Goal: Information Seeking & Learning: Understand process/instructions

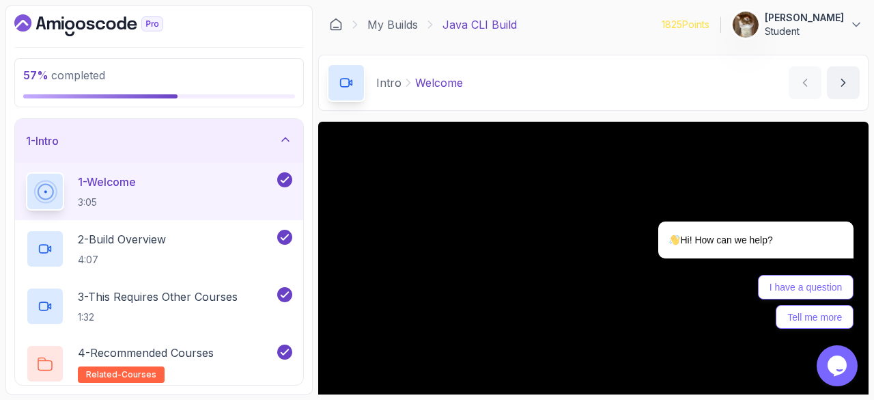
scroll to position [461, 0]
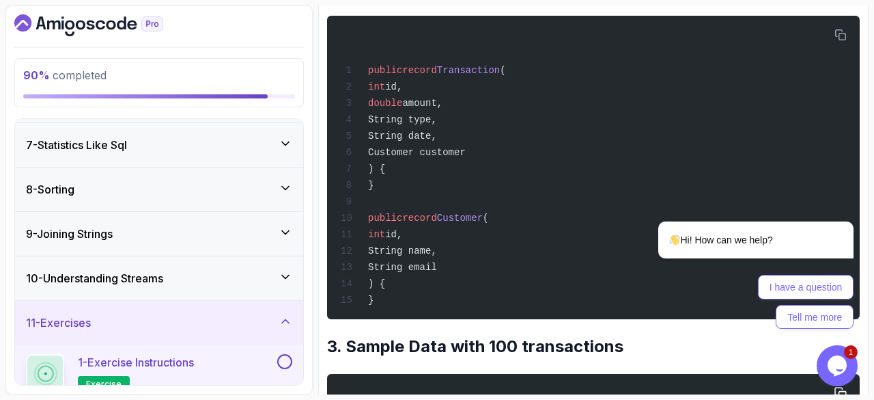
scroll to position [324, 0]
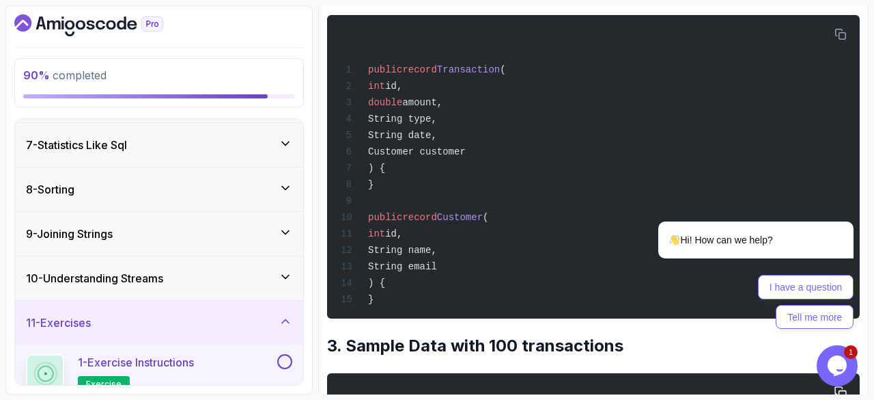
click at [560, 135] on div "public record Transaction ( int id, double amount, String type, String date, Cu…" at bounding box center [593, 166] width 511 height 287
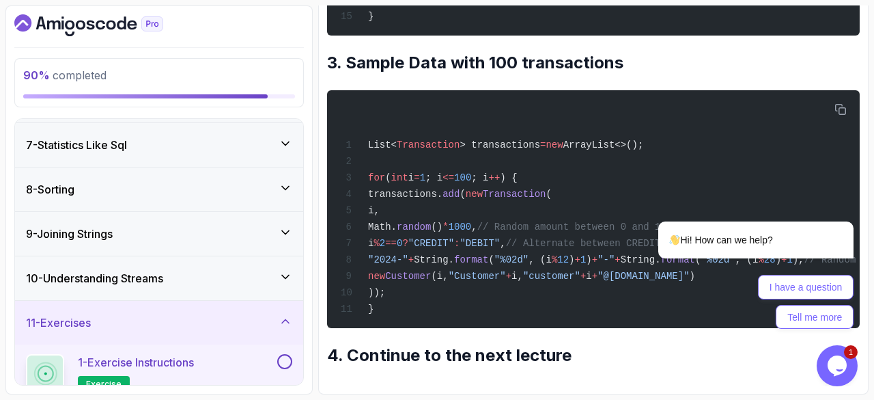
scroll to position [626, 0]
click at [855, 361] on div "Opens Chat This icon Opens the chat window." at bounding box center [837, 365] width 41 height 22
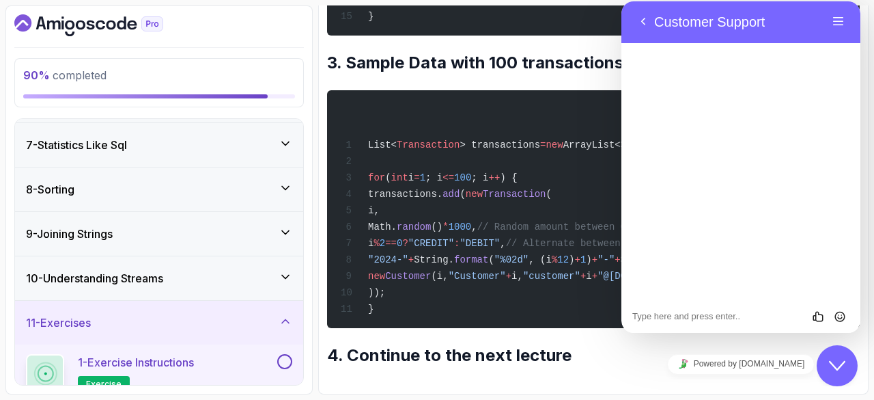
click at [848, 367] on div "Close Chat This icon closes the chat window." at bounding box center [837, 365] width 41 height 16
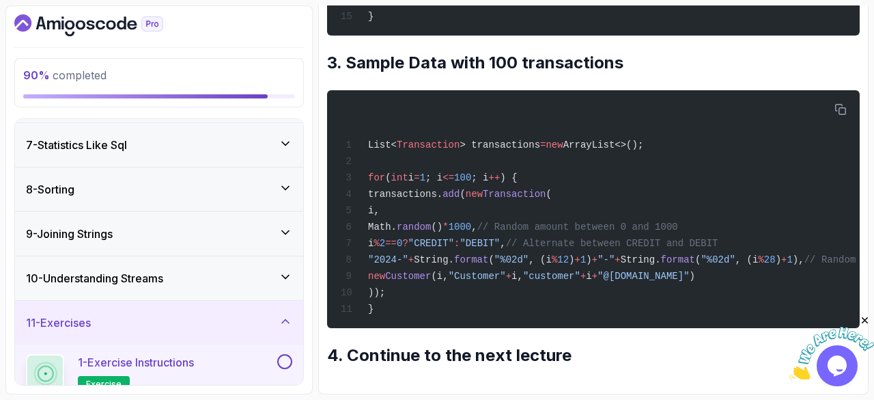
click at [863, 320] on icon "Close" at bounding box center [865, 320] width 12 height 12
click at [641, 356] on h2 "4. Continue to the next lecture" at bounding box center [593, 355] width 533 height 22
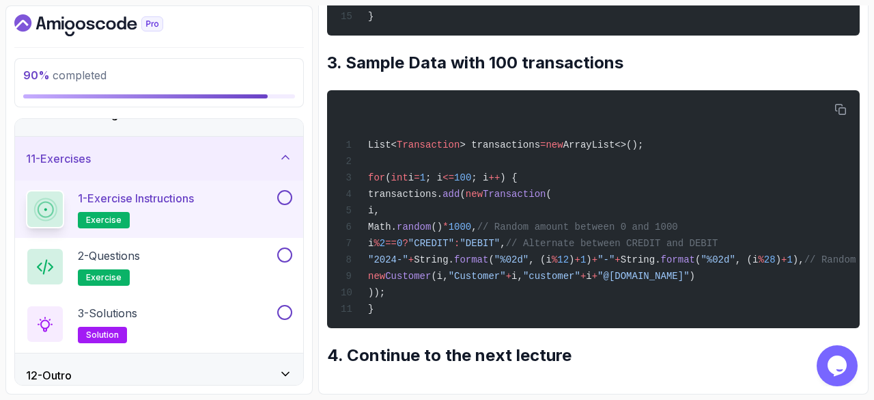
scroll to position [426, 0]
click at [134, 257] on p "2 - Questions" at bounding box center [109, 255] width 62 height 16
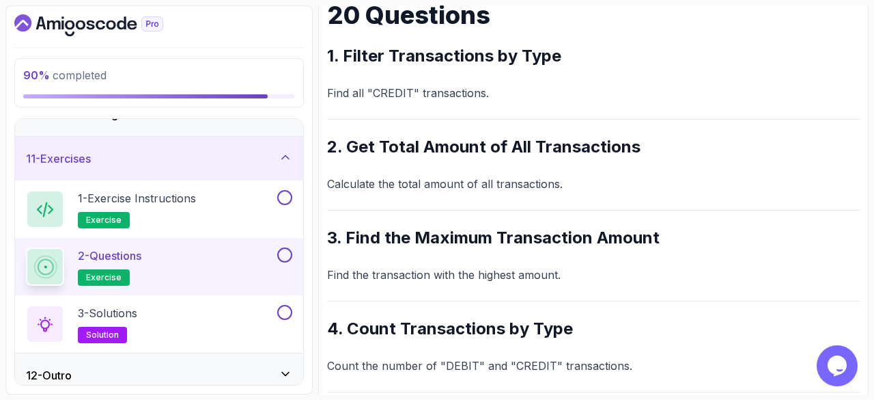
scroll to position [221, 0]
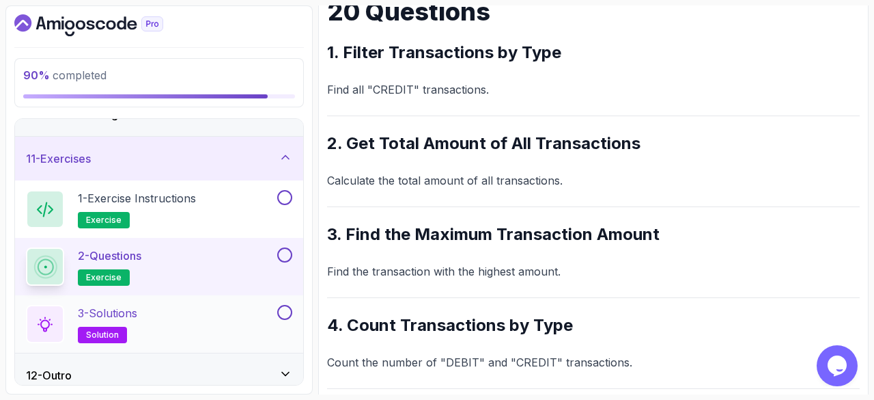
click at [106, 314] on p "3 - Solutions" at bounding box center [107, 313] width 59 height 16
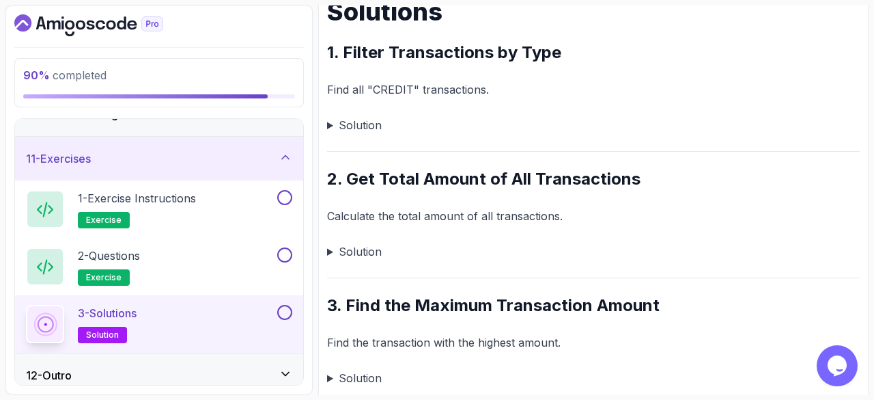
click at [331, 123] on summary "Solution" at bounding box center [593, 124] width 533 height 19
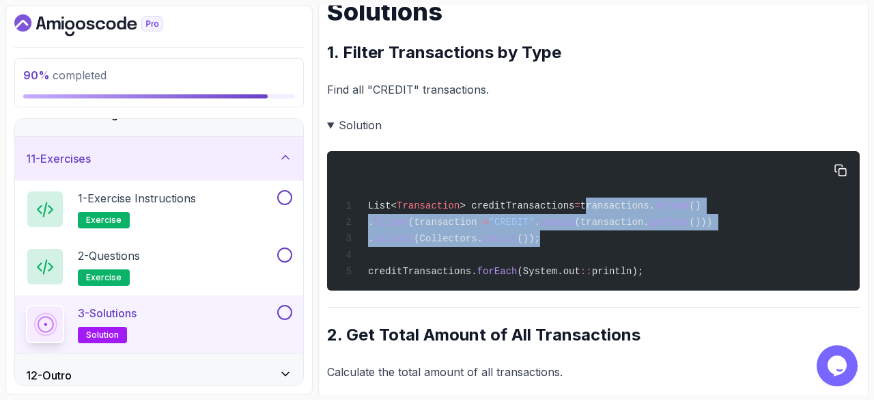
drag, startPoint x: 572, startPoint y: 205, endPoint x: 572, endPoint y: 232, distance: 26.6
click at [572, 232] on div "List< Transaction > creditTransactions = transactions. stream () . filter (tran…" at bounding box center [593, 220] width 511 height 123
copy code "transactions. stream () . filter (transaction -> "CREDIT" . equals (transaction…"
click at [584, 189] on div "List< Transaction > creditTransactions = transactions. stream () . filter (tran…" at bounding box center [593, 220] width 511 height 123
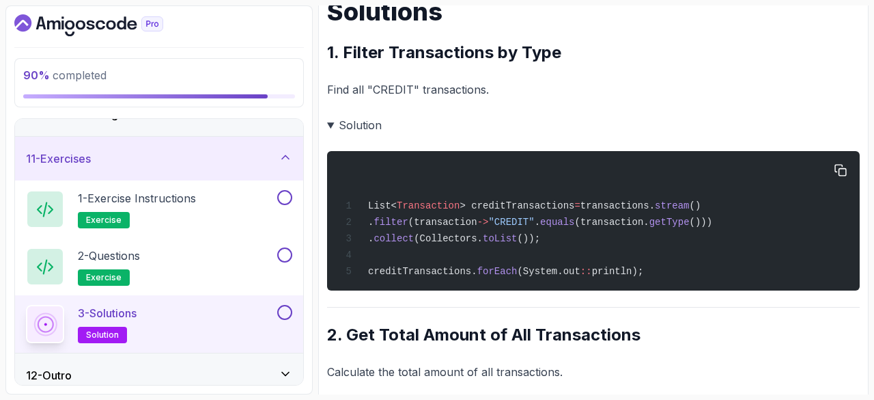
click at [712, 221] on span "()))" at bounding box center [701, 221] width 23 height 11
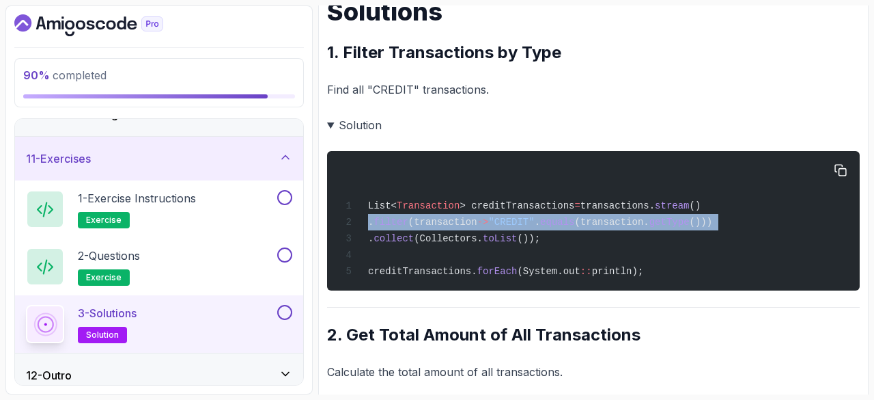
click at [712, 221] on span "()))" at bounding box center [701, 221] width 23 height 11
click at [728, 227] on div "List< Transaction > creditTransactions = transactions. stream () . filter (tran…" at bounding box center [593, 220] width 511 height 123
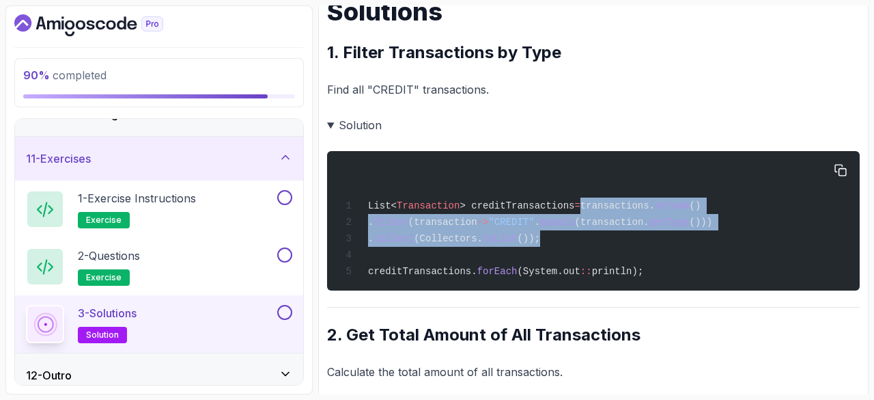
drag, startPoint x: 605, startPoint y: 238, endPoint x: 565, endPoint y: 206, distance: 51.0
click at [565, 206] on div "List< Transaction > creditTransactions = transactions. stream () . filter (tran…" at bounding box center [593, 220] width 511 height 123
copy code "transactions. stream () . filter (transaction -> "CREDIT" . equals (transaction…"
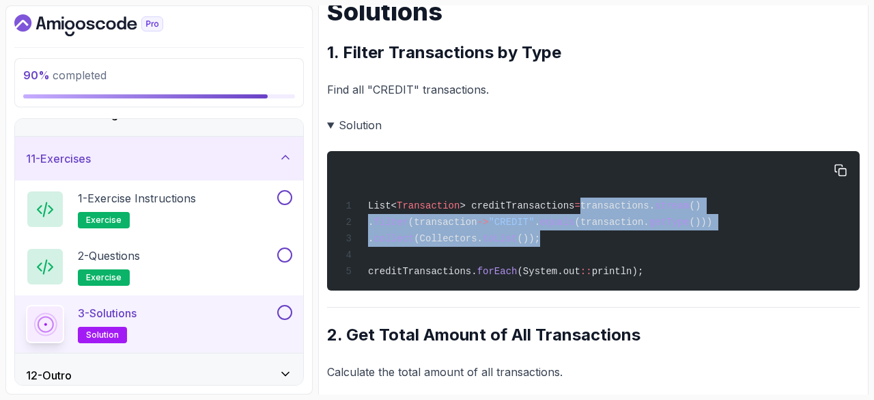
copy code "transactions. stream () . filter (transaction -> "CREDIT" . equals (transaction…"
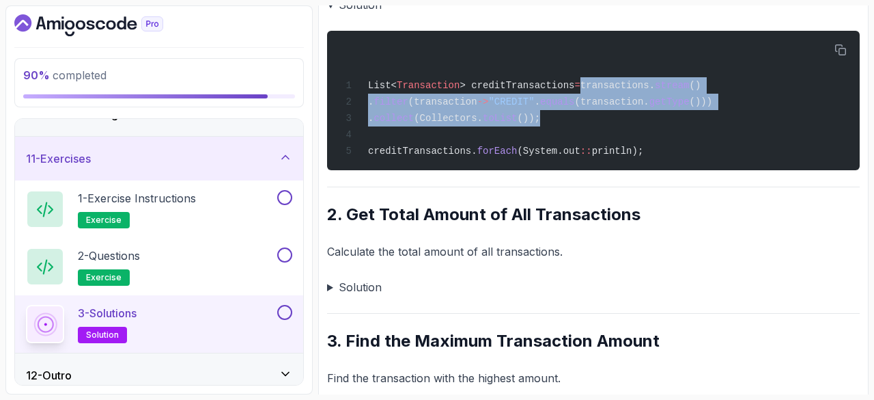
scroll to position [338, 0]
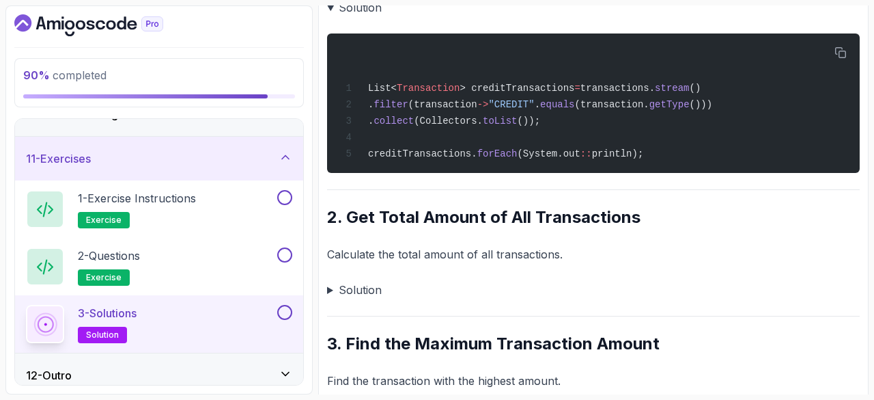
click at [334, 293] on summary "Solution" at bounding box center [593, 289] width 533 height 19
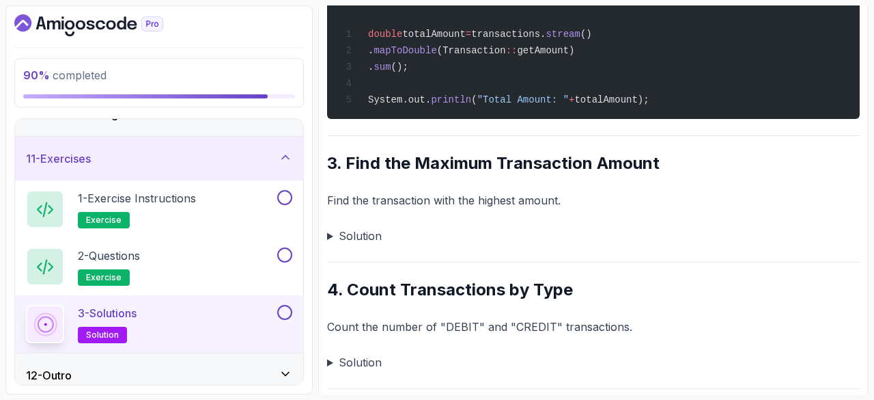
scroll to position [688, 0]
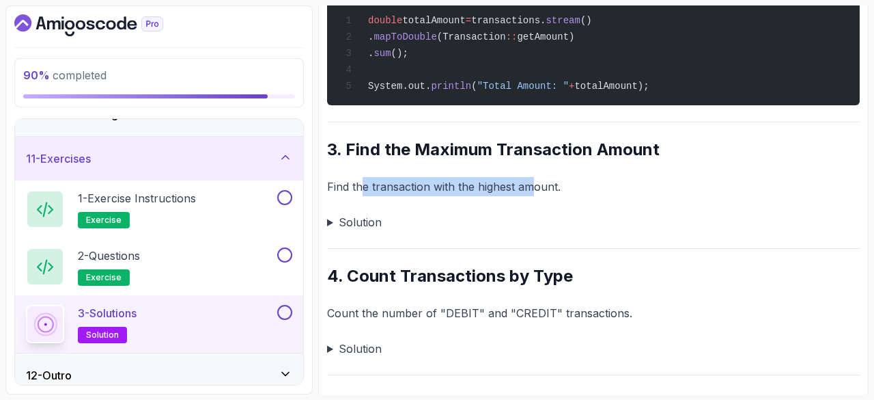
drag, startPoint x: 359, startPoint y: 195, endPoint x: 535, endPoint y: 182, distance: 176.6
click at [535, 182] on p "Find the transaction with the highest amount." at bounding box center [593, 186] width 533 height 19
click at [604, 187] on p "Find the transaction with the highest amount." at bounding box center [593, 186] width 533 height 19
click at [395, 189] on p "Find the transaction with the highest amount." at bounding box center [593, 186] width 533 height 19
click at [331, 222] on summary "Solution" at bounding box center [593, 221] width 533 height 19
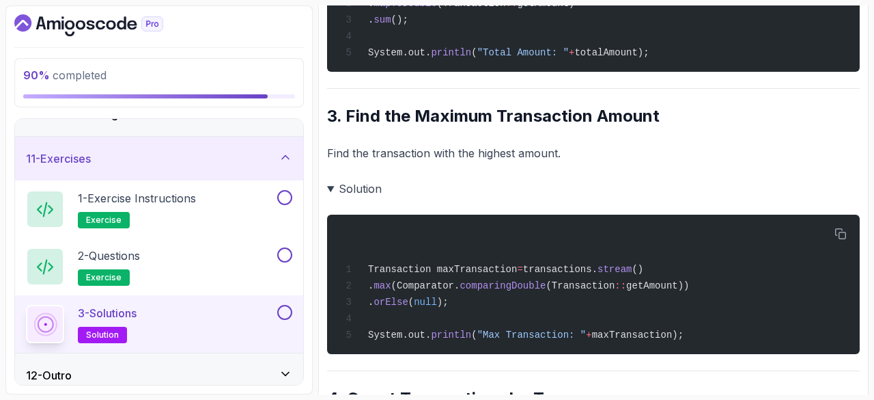
scroll to position [722, 0]
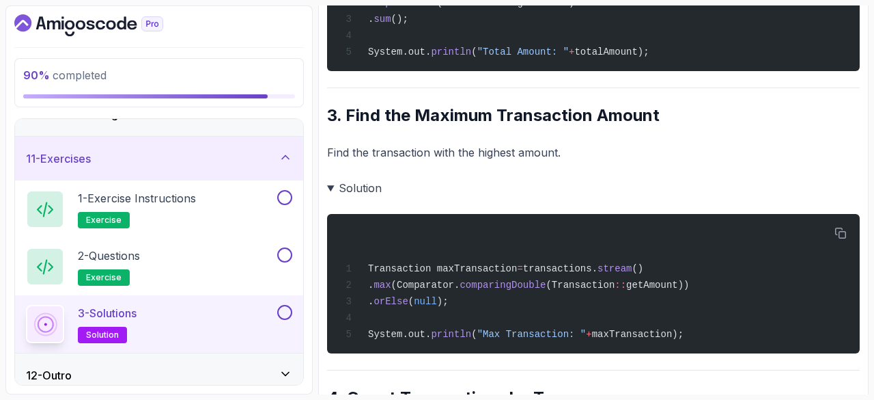
click at [328, 197] on summary "Solution" at bounding box center [593, 187] width 533 height 19
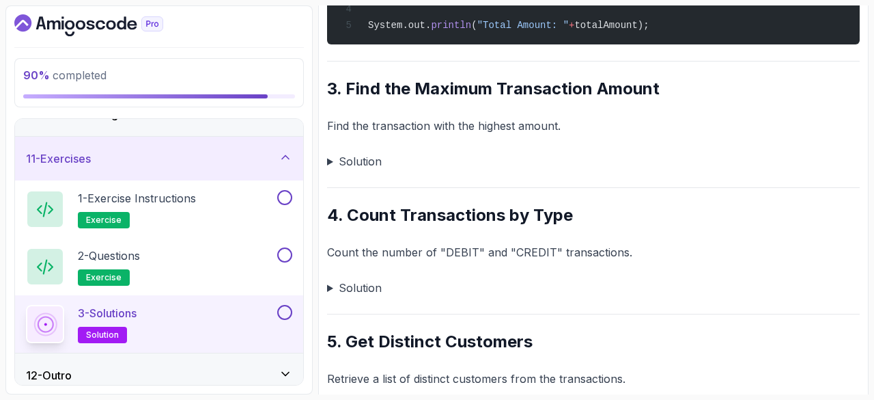
scroll to position [749, 0]
click at [417, 130] on p "Find the transaction with the highest amount." at bounding box center [593, 124] width 533 height 19
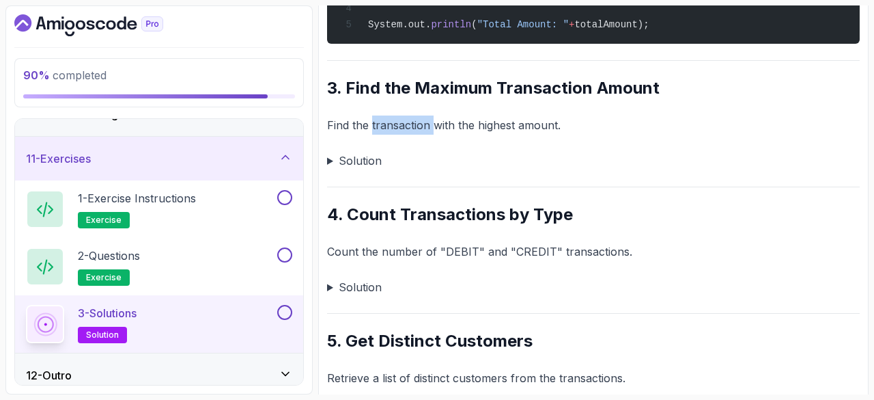
click at [417, 130] on p "Find the transaction with the highest amount." at bounding box center [593, 124] width 533 height 19
click at [329, 167] on summary "Solution" at bounding box center [593, 160] width 533 height 19
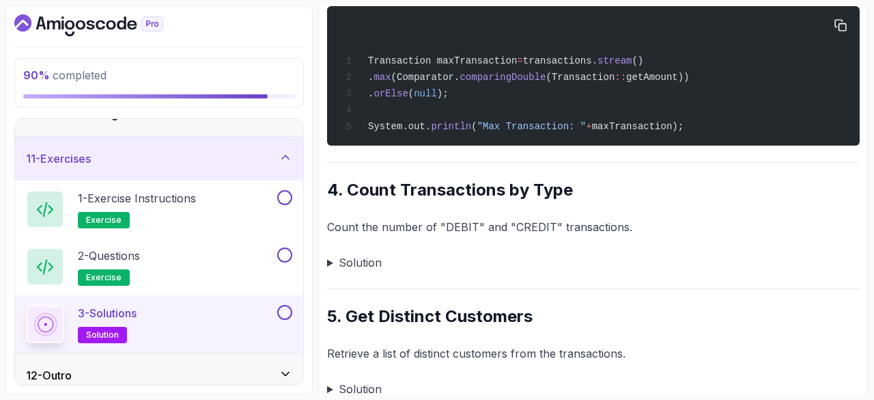
scroll to position [932, 0]
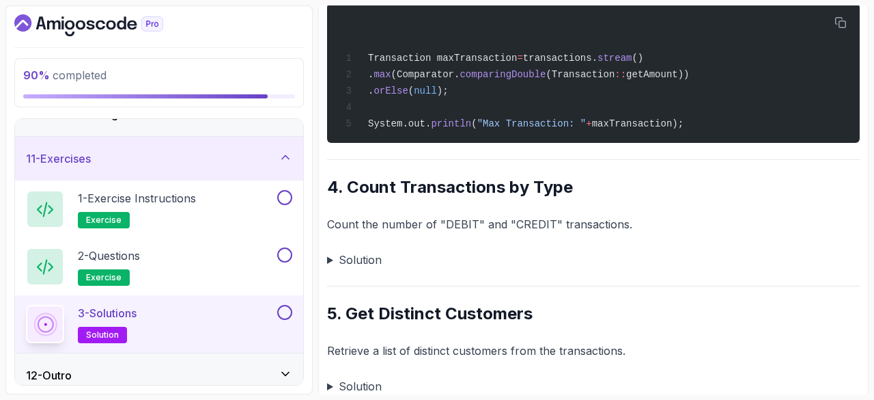
click at [341, 233] on p "Count the number of "DEBIT" and "CREDIT" transactions." at bounding box center [593, 223] width 533 height 19
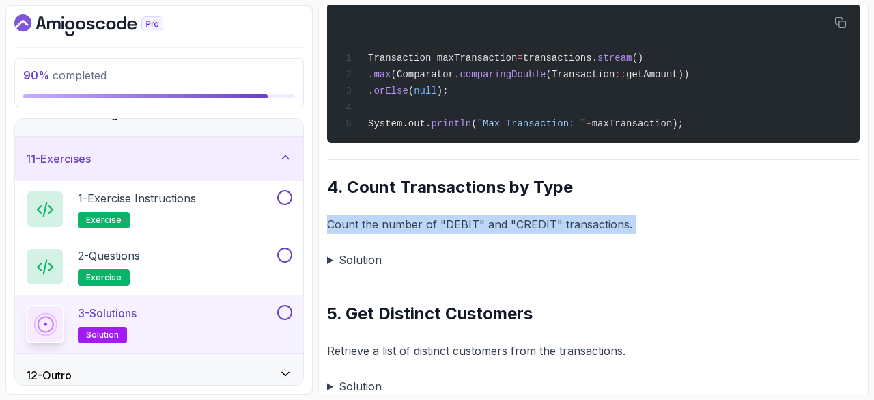
click at [341, 233] on p "Count the number of "DEBIT" and "CREDIT" transactions." at bounding box center [593, 223] width 533 height 19
click at [329, 262] on summary "Solution" at bounding box center [593, 259] width 533 height 19
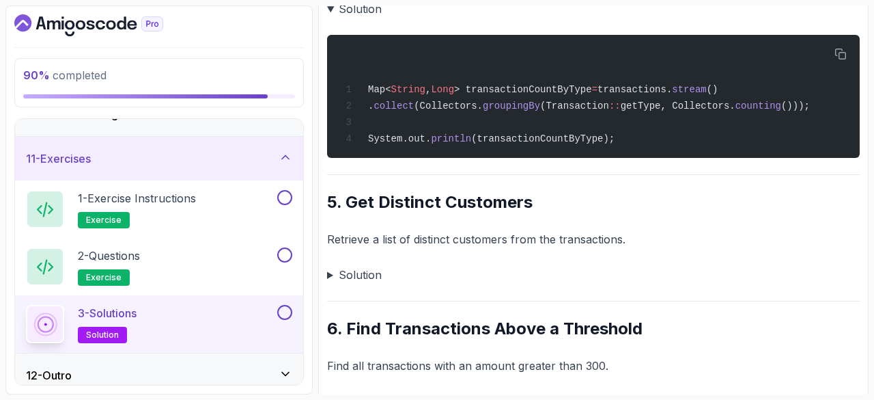
scroll to position [1188, 0]
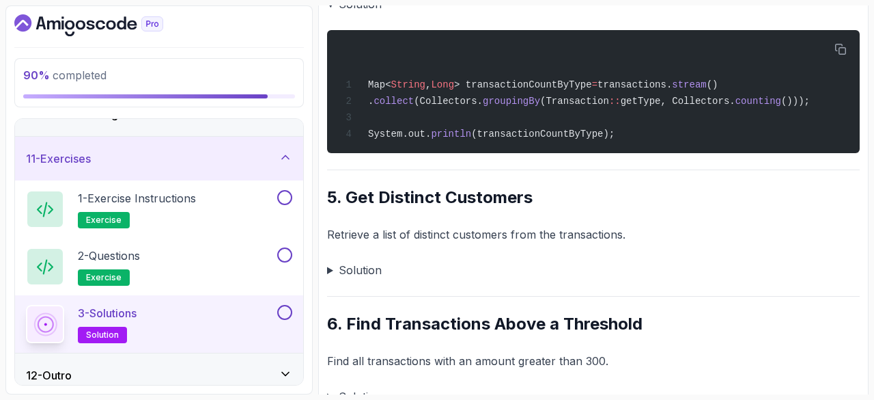
click at [334, 244] on p "Retrieve a list of distinct customers from the transactions." at bounding box center [593, 234] width 533 height 19
click at [351, 274] on summary "Solution" at bounding box center [593, 269] width 533 height 19
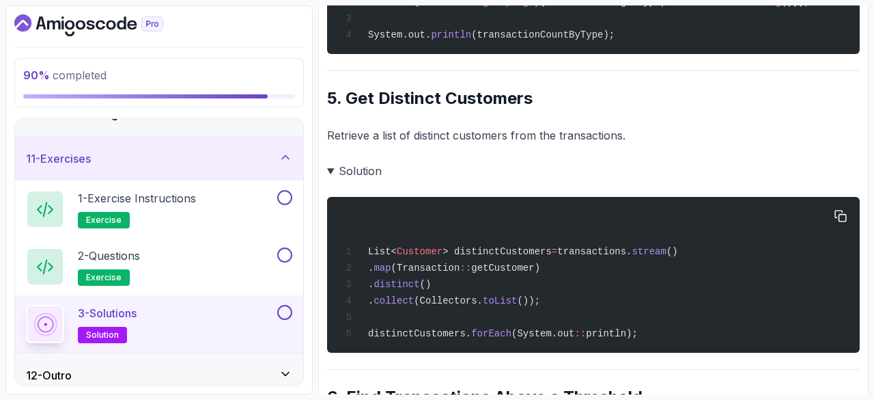
scroll to position [1286, 0]
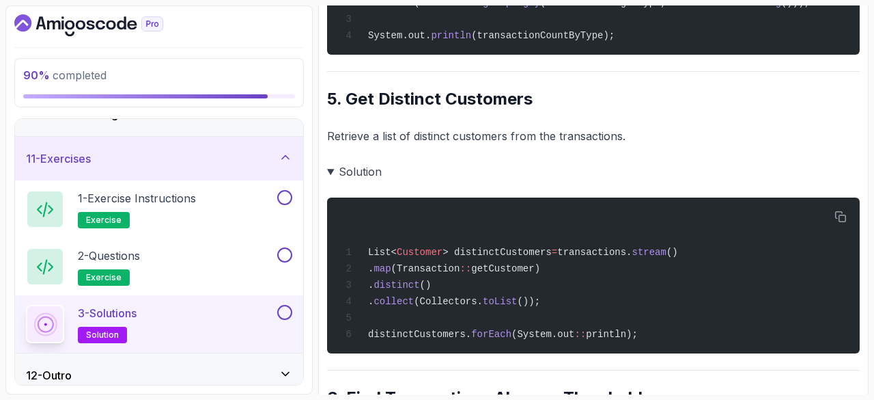
click at [341, 177] on summary "Solution" at bounding box center [593, 171] width 533 height 19
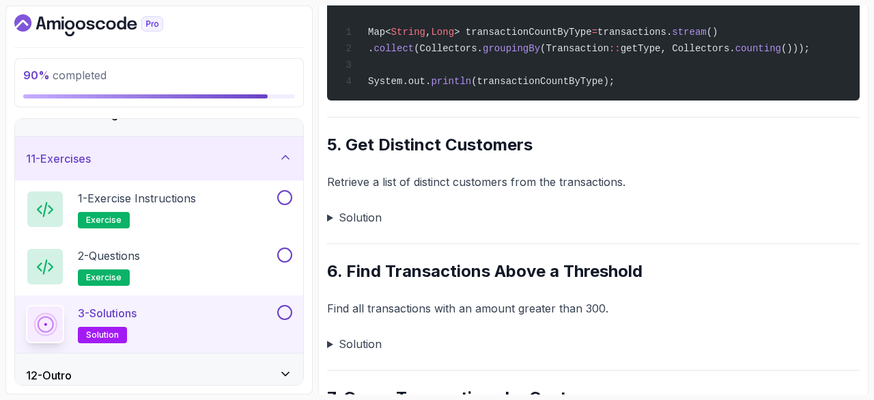
scroll to position [1239, 0]
